Goal: Transaction & Acquisition: Purchase product/service

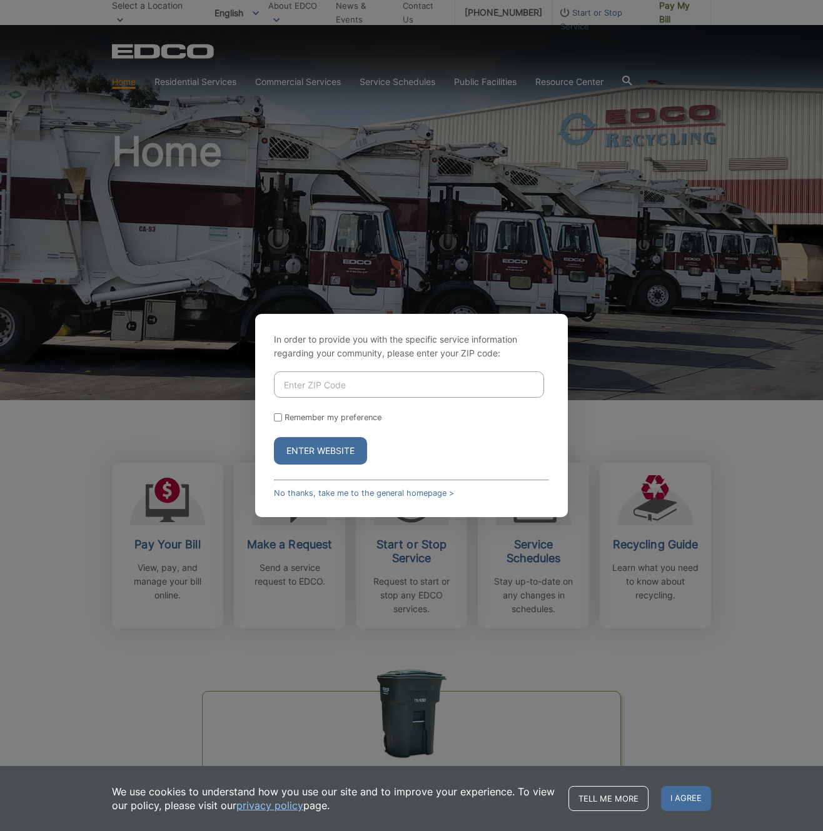
click at [320, 379] on input "Enter ZIP Code" at bounding box center [409, 384] width 270 height 26
type input "92084"
click at [321, 451] on button "Enter Website" at bounding box center [320, 451] width 93 height 28
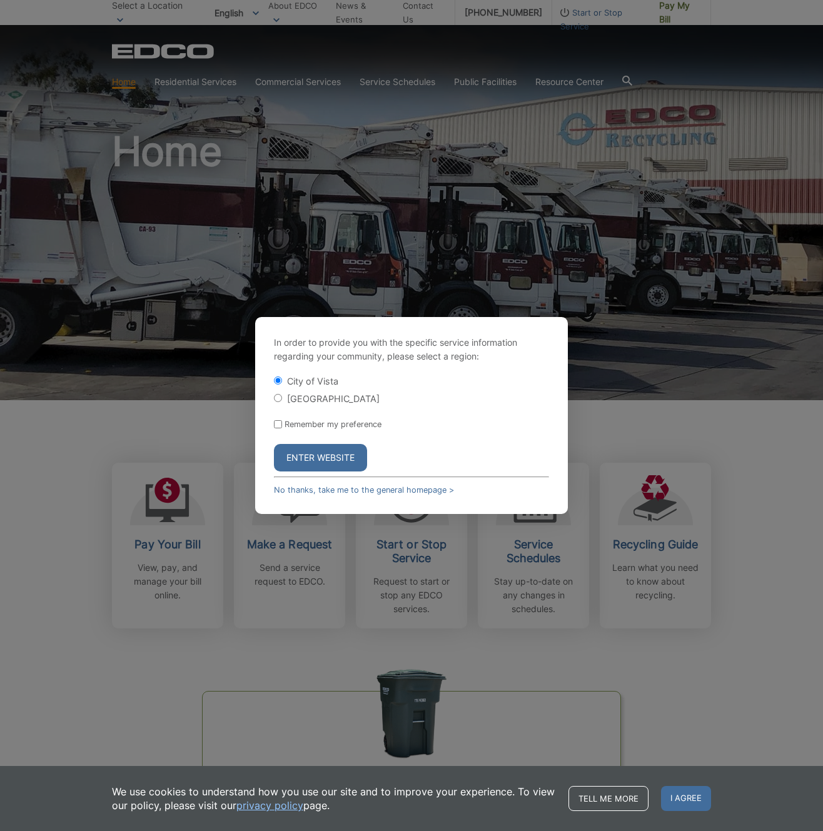
click at [337, 455] on button "Enter Website" at bounding box center [320, 458] width 93 height 28
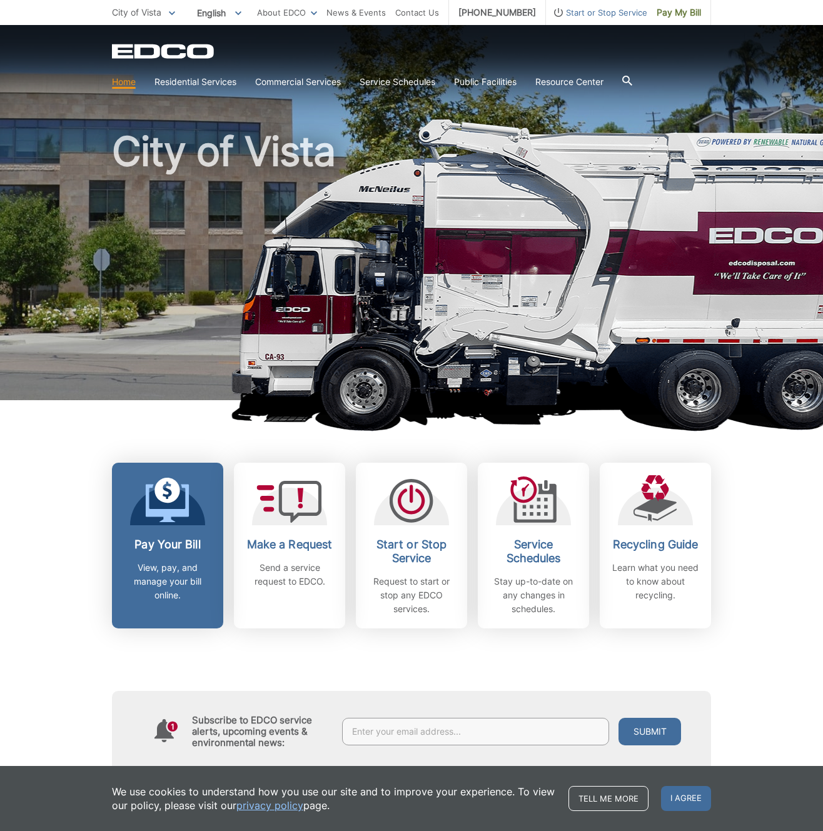
click at [176, 518] on icon at bounding box center [168, 500] width 44 height 45
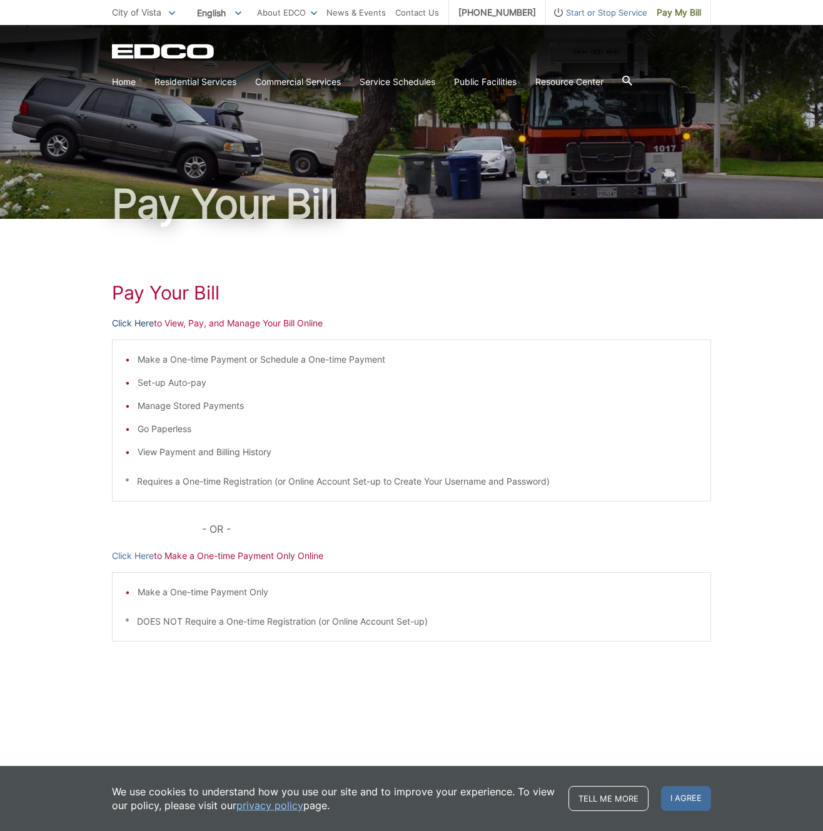
click at [133, 318] on link "Click Here" at bounding box center [133, 323] width 42 height 14
